Goal: Navigation & Orientation: Find specific page/section

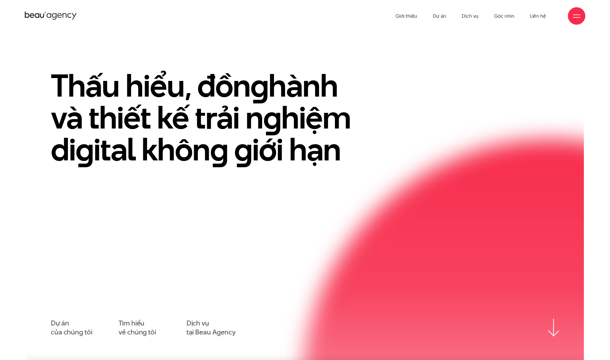
click at [581, 14] on div at bounding box center [576, 15] width 17 height 17
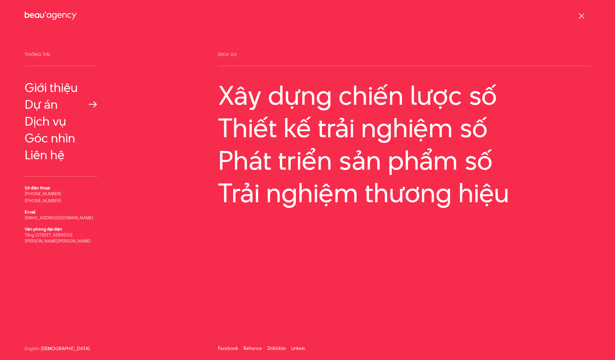
click at [51, 108] on link "Dự án" at bounding box center [61, 105] width 73 height 14
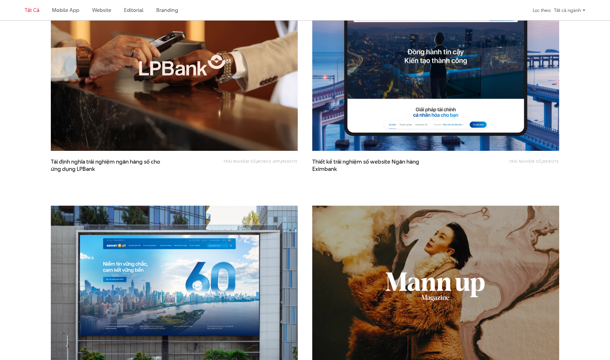
scroll to position [488, 0]
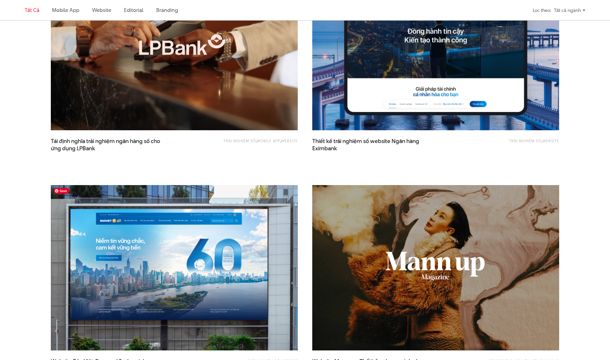
click at [285, 219] on img at bounding box center [174, 268] width 271 height 182
